Goal: Task Accomplishment & Management: Use online tool/utility

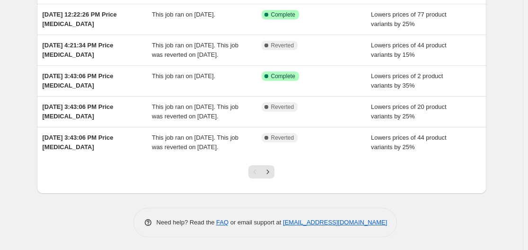
scroll to position [241, 0]
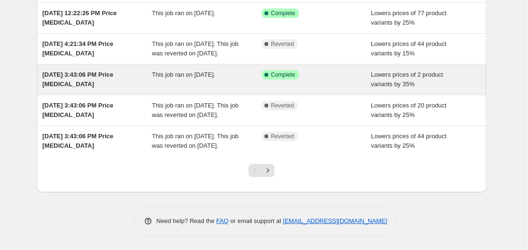
click at [79, 88] on span "[DATE] 3:43:06 PM Price [MEDICAL_DATA]" at bounding box center [78, 79] width 71 height 17
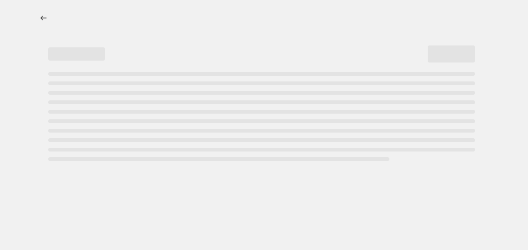
select select "percentage"
select select "collection"
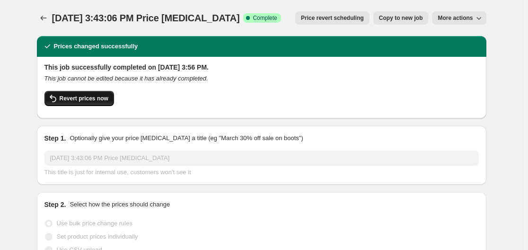
click at [111, 98] on button "Revert prices now" at bounding box center [79, 98] width 70 height 15
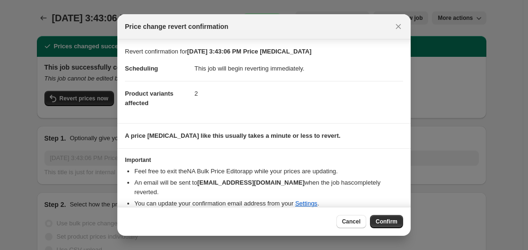
scroll to position [13, 0]
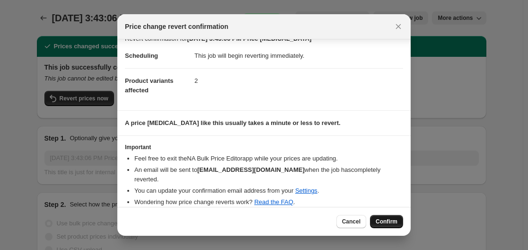
click at [396, 223] on span "Confirm" at bounding box center [387, 222] width 22 height 8
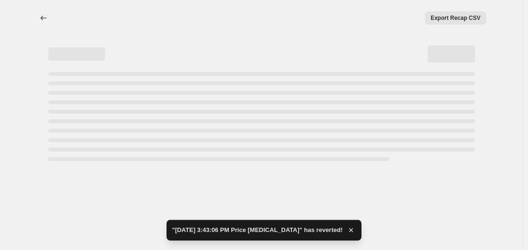
select select "percentage"
select select "collection"
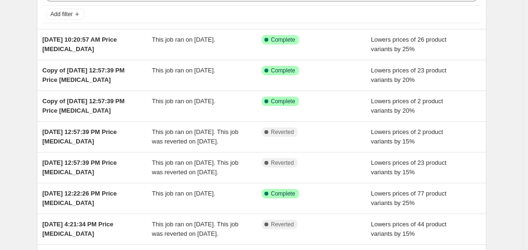
scroll to position [62, 0]
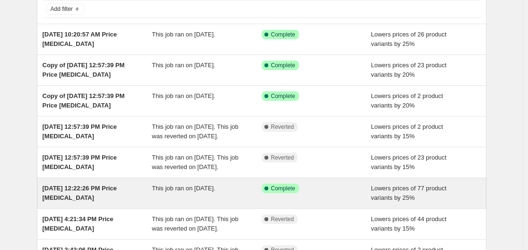
click at [72, 203] on div "[DATE] 12:22:26 PM Price [MEDICAL_DATA]" at bounding box center [98, 193] width 110 height 19
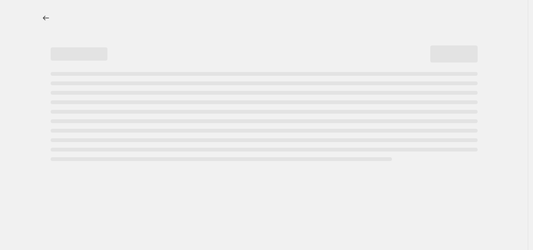
select select "percentage"
select select "collection"
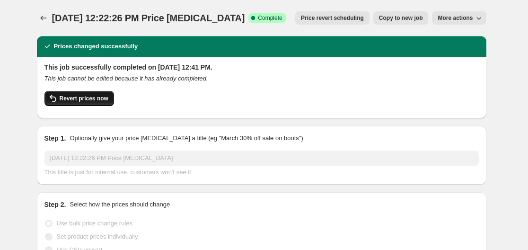
click at [58, 97] on icon "button" at bounding box center [52, 98] width 11 height 11
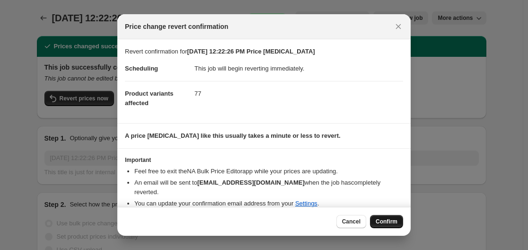
click at [386, 222] on span "Confirm" at bounding box center [387, 222] width 22 height 8
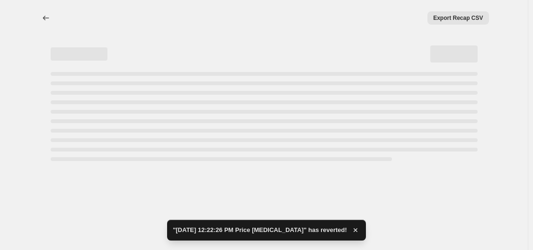
select select "percentage"
select select "collection"
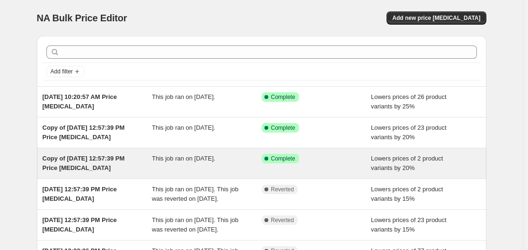
click at [125, 155] on span "Copy of [DATE] 12:57:39 PM Price [MEDICAL_DATA]" at bounding box center [84, 163] width 82 height 17
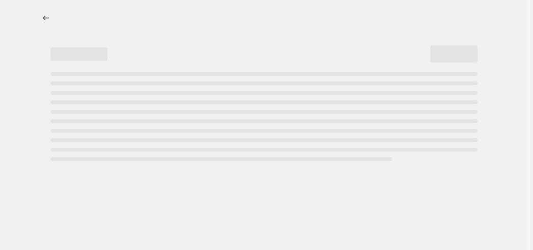
select select "percentage"
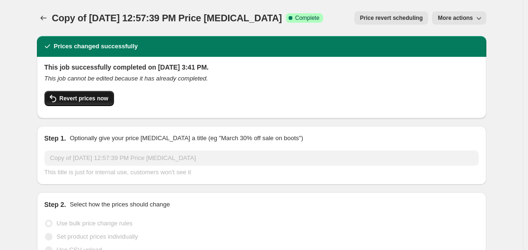
click at [87, 102] on button "Revert prices now" at bounding box center [79, 98] width 70 height 15
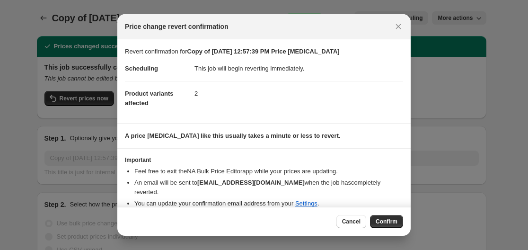
click at [402, 228] on div "Cancel Confirm" at bounding box center [263, 221] width 293 height 29
click at [393, 223] on span "Confirm" at bounding box center [387, 222] width 22 height 8
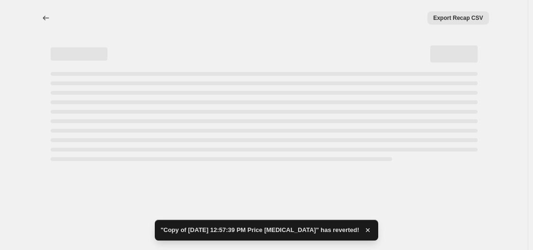
select select "percentage"
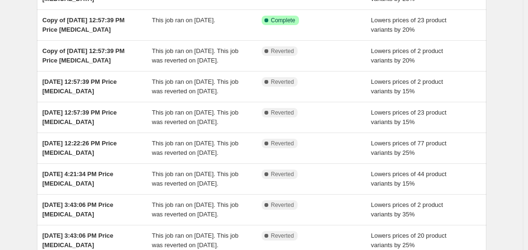
scroll to position [68, 0]
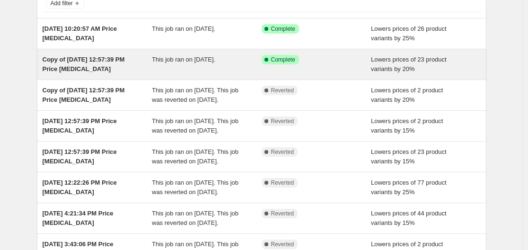
click at [111, 56] on span "Copy of [DATE] 12:57:39 PM Price [MEDICAL_DATA]" at bounding box center [84, 64] width 82 height 17
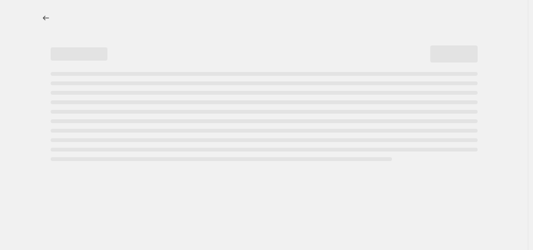
select select "percentage"
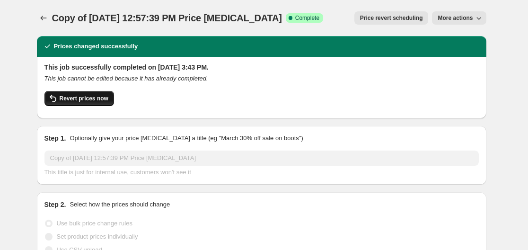
click at [75, 105] on button "Revert prices now" at bounding box center [79, 98] width 70 height 15
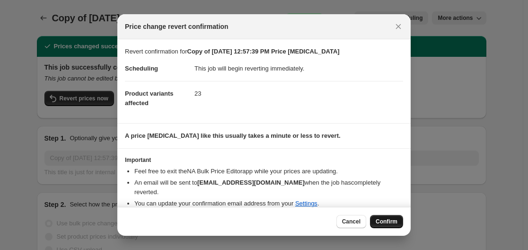
click at [379, 220] on span "Confirm" at bounding box center [387, 222] width 22 height 8
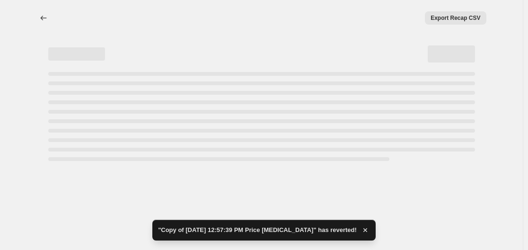
select select "percentage"
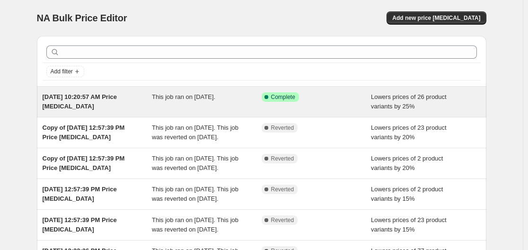
click at [119, 103] on div "[DATE] 10:20:57 AM Price [MEDICAL_DATA]" at bounding box center [98, 101] width 110 height 19
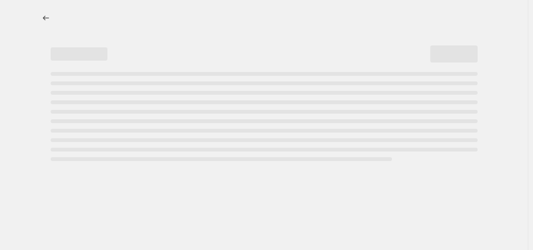
select select "percentage"
select select "collection"
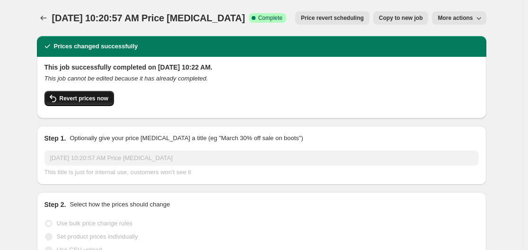
click at [102, 103] on button "Revert prices now" at bounding box center [79, 98] width 70 height 15
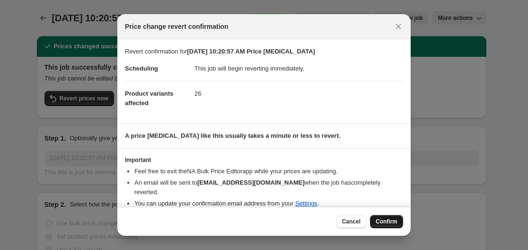
click at [388, 223] on span "Confirm" at bounding box center [387, 222] width 22 height 8
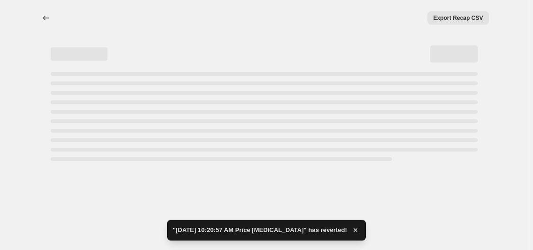
select select "percentage"
select select "collection"
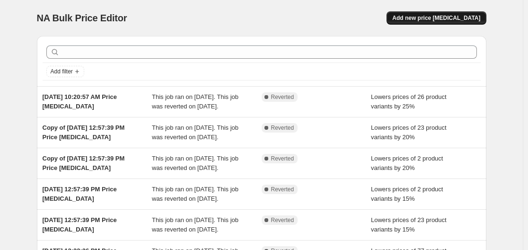
click at [458, 24] on button "Add new price [MEDICAL_DATA]" at bounding box center [436, 17] width 99 height 13
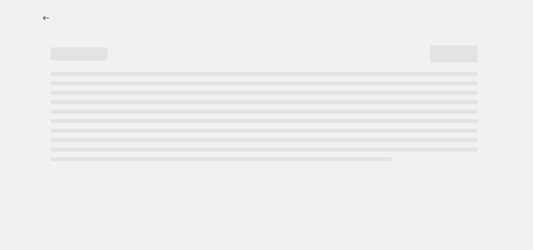
select select "percentage"
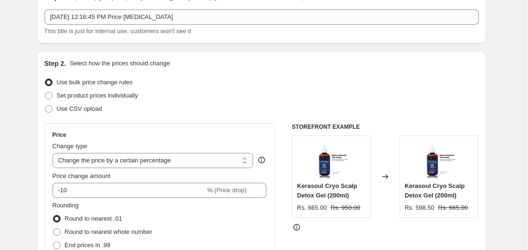
scroll to position [64, 0]
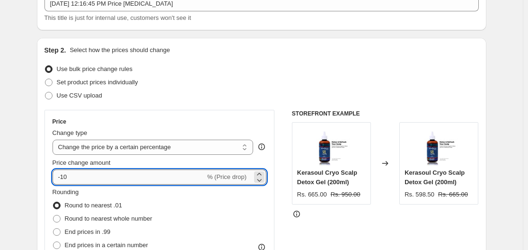
click at [160, 180] on input "-10" at bounding box center [129, 176] width 153 height 15
type input "-1"
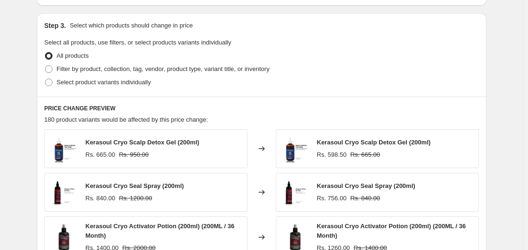
scroll to position [647, 0]
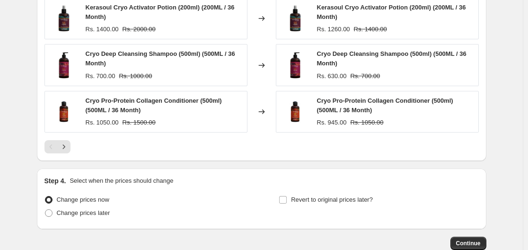
type input "-25"
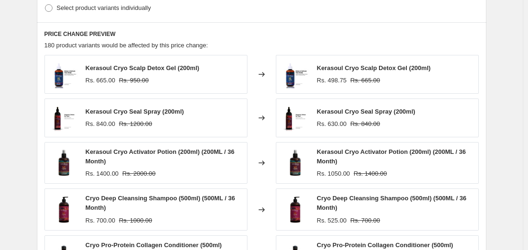
scroll to position [706, 0]
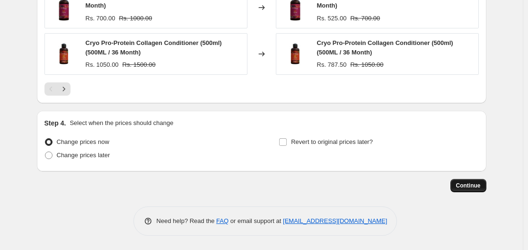
click at [459, 190] on button "Continue" at bounding box center [468, 185] width 36 height 13
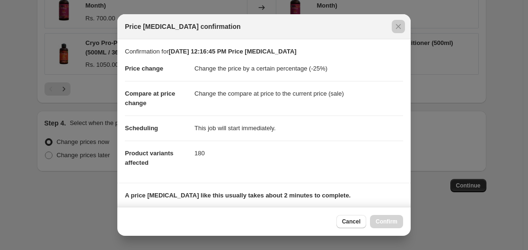
drag, startPoint x: 411, startPoint y: 111, endPoint x: 415, endPoint y: 202, distance: 91.4
click at [415, 202] on div at bounding box center [264, 125] width 528 height 250
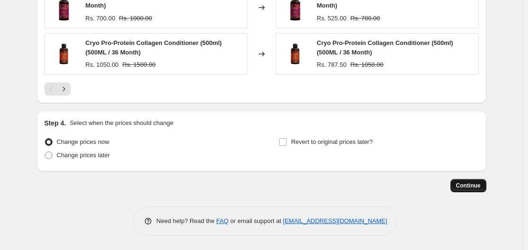
click at [477, 189] on span "Continue" at bounding box center [468, 186] width 25 height 8
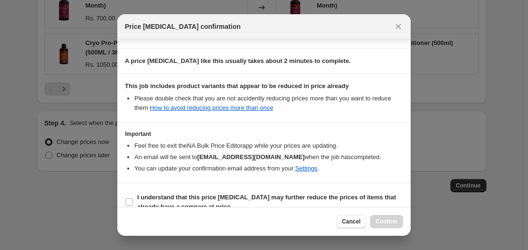
scroll to position [149, 0]
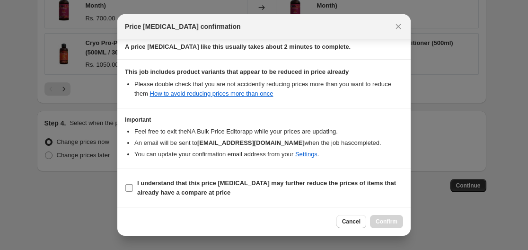
click at [130, 182] on label "I understand that this price [MEDICAL_DATA] may further reduce the prices of it…" at bounding box center [264, 187] width 278 height 23
click at [130, 184] on input "I understand that this price [MEDICAL_DATA] may further reduce the prices of it…" at bounding box center [129, 188] width 8 height 8
checkbox input "true"
click at [393, 225] on button "Confirm" at bounding box center [386, 221] width 33 height 13
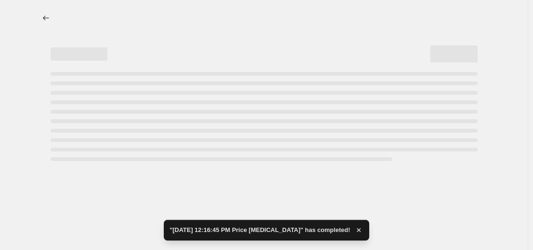
select select "percentage"
